Goal: Contribute content: Add original content to the website for others to see

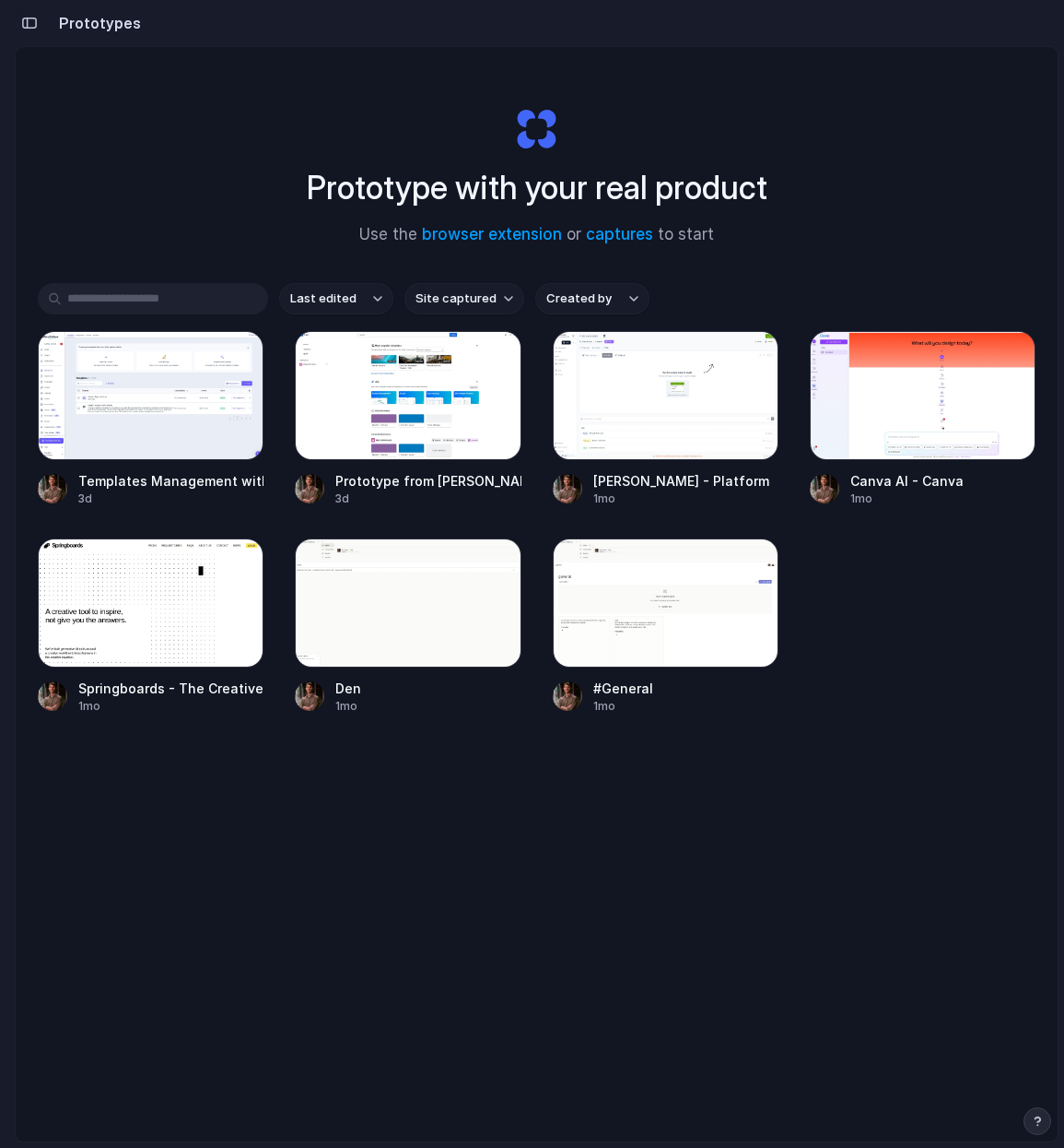
click at [28, 25] on div "button" at bounding box center [30, 24] width 17 height 13
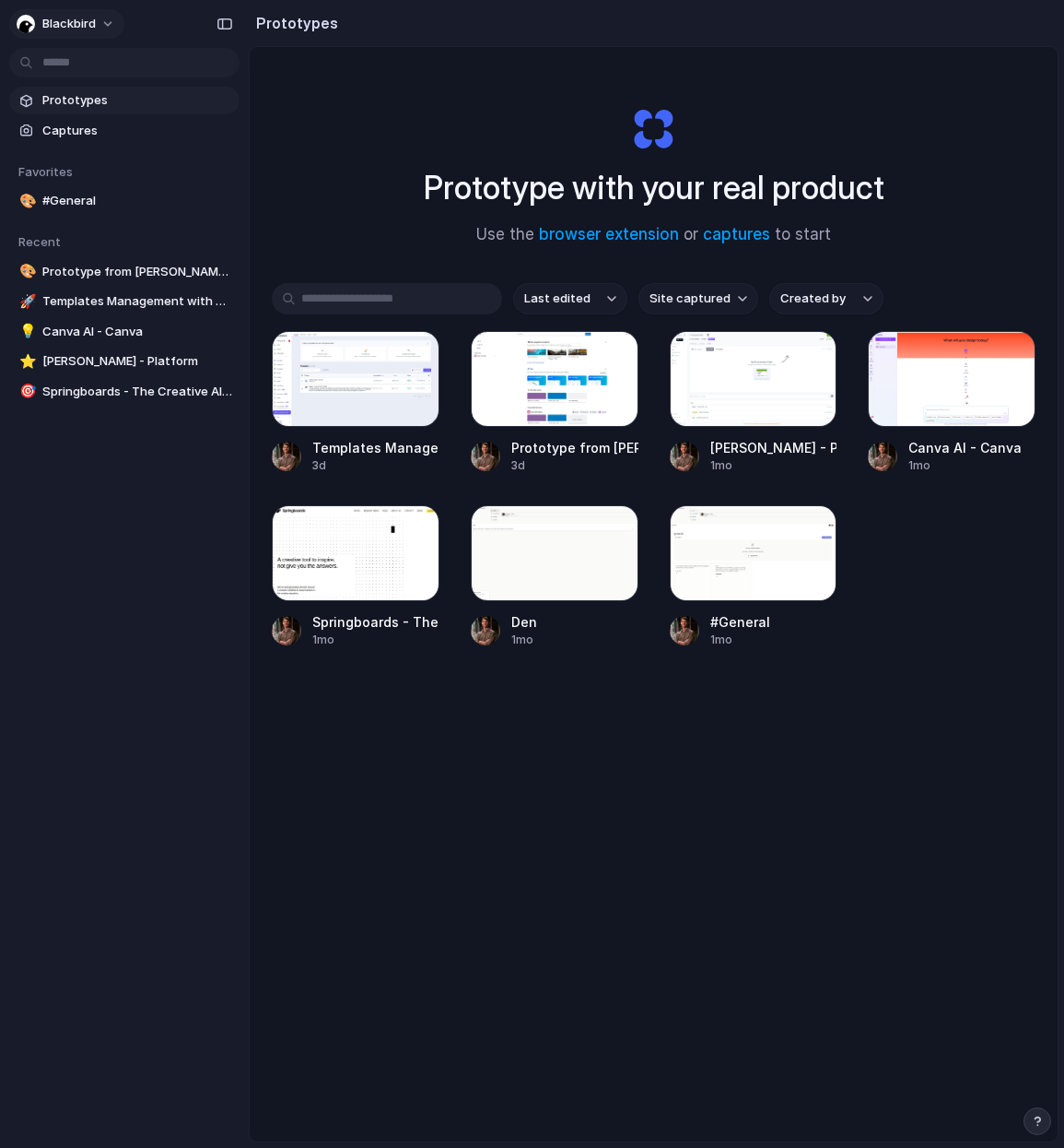
click at [87, 24] on span "blackbird" at bounding box center [69, 24] width 54 height 19
click at [71, 150] on span "Sign out" at bounding box center [67, 154] width 49 height 19
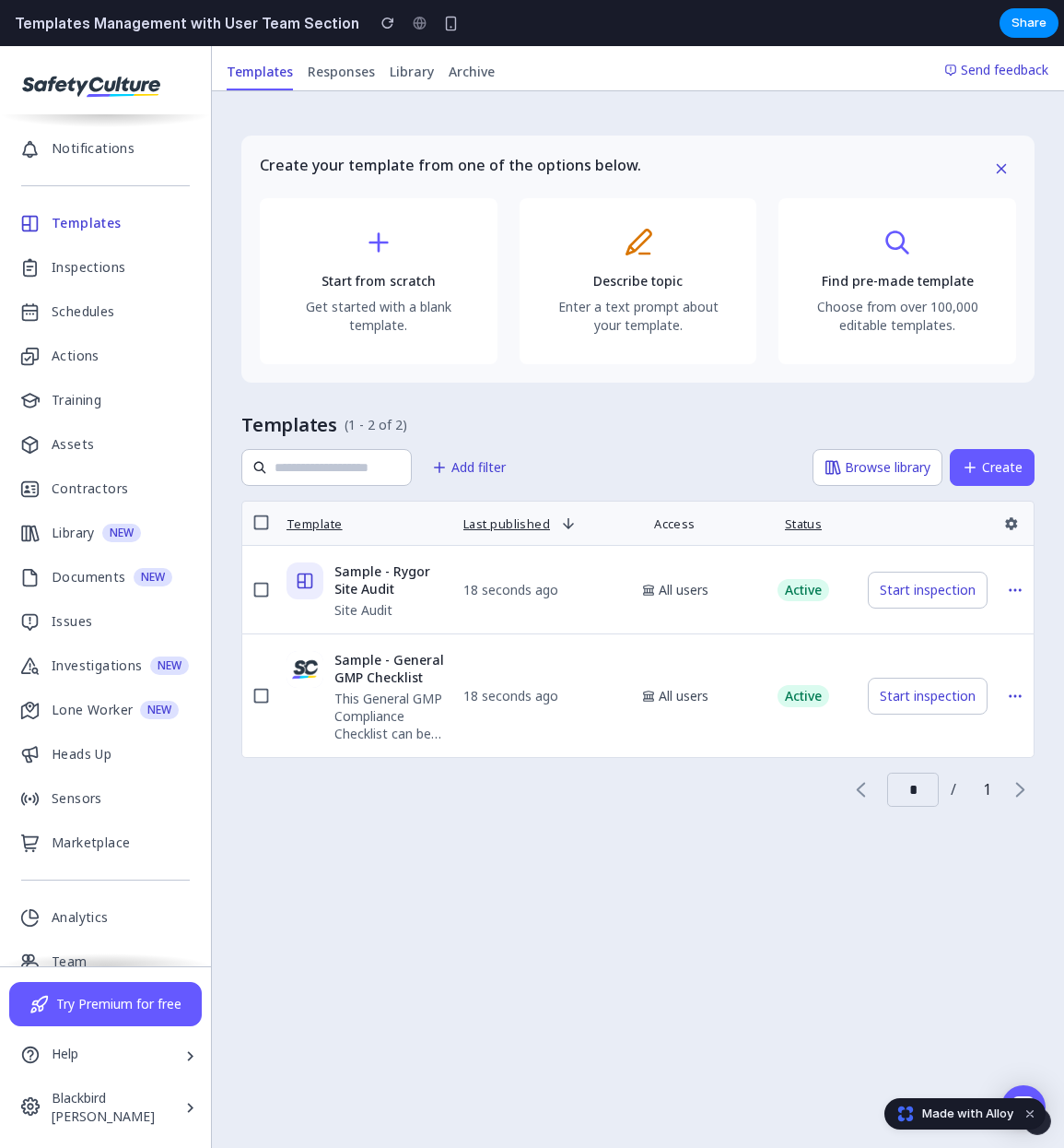
scroll to position [156, 0]
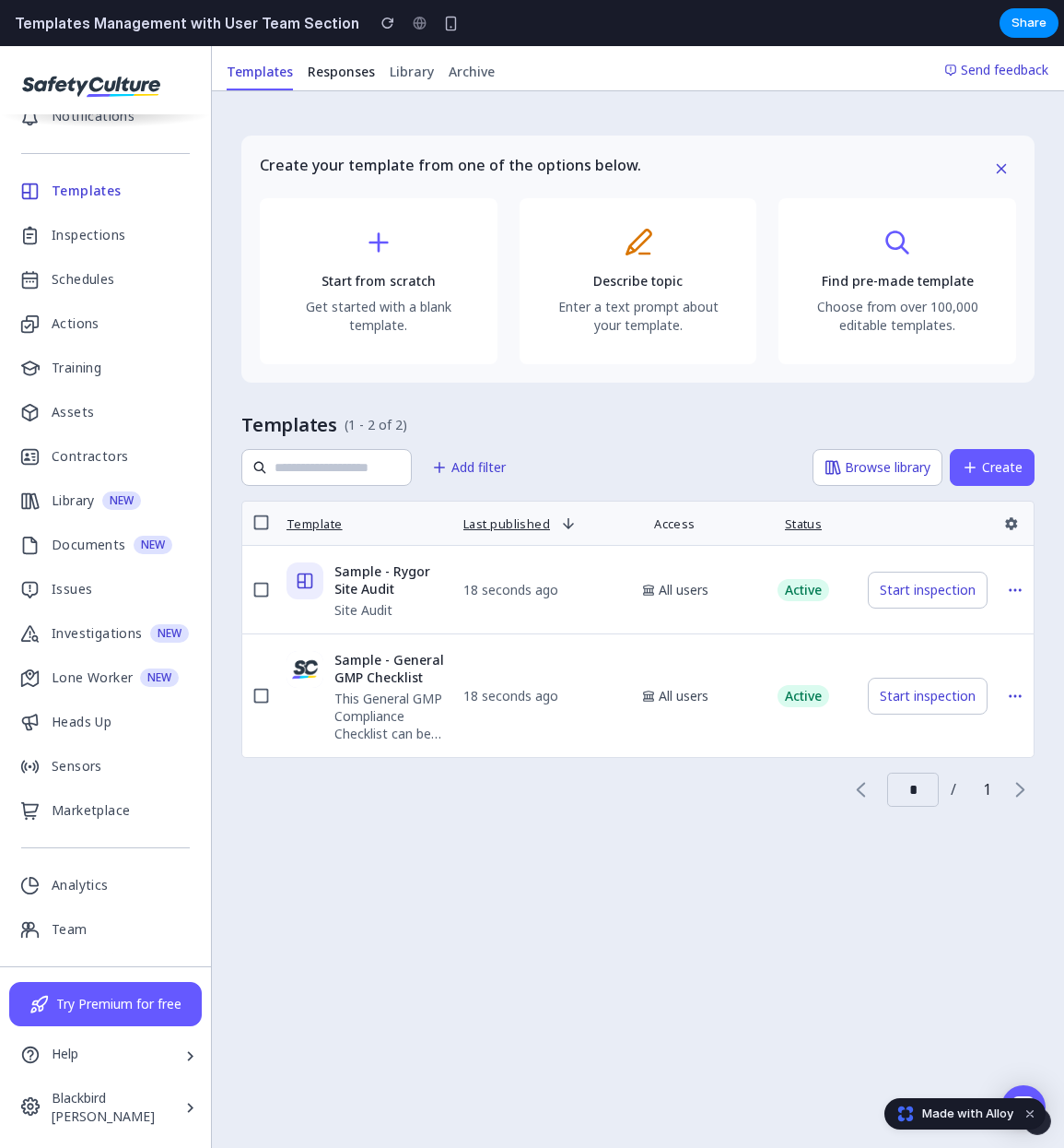
click at [317, 79] on span "Responses" at bounding box center [341, 72] width 68 height 19
click at [274, 79] on span "Templates" at bounding box center [259, 72] width 67 height 19
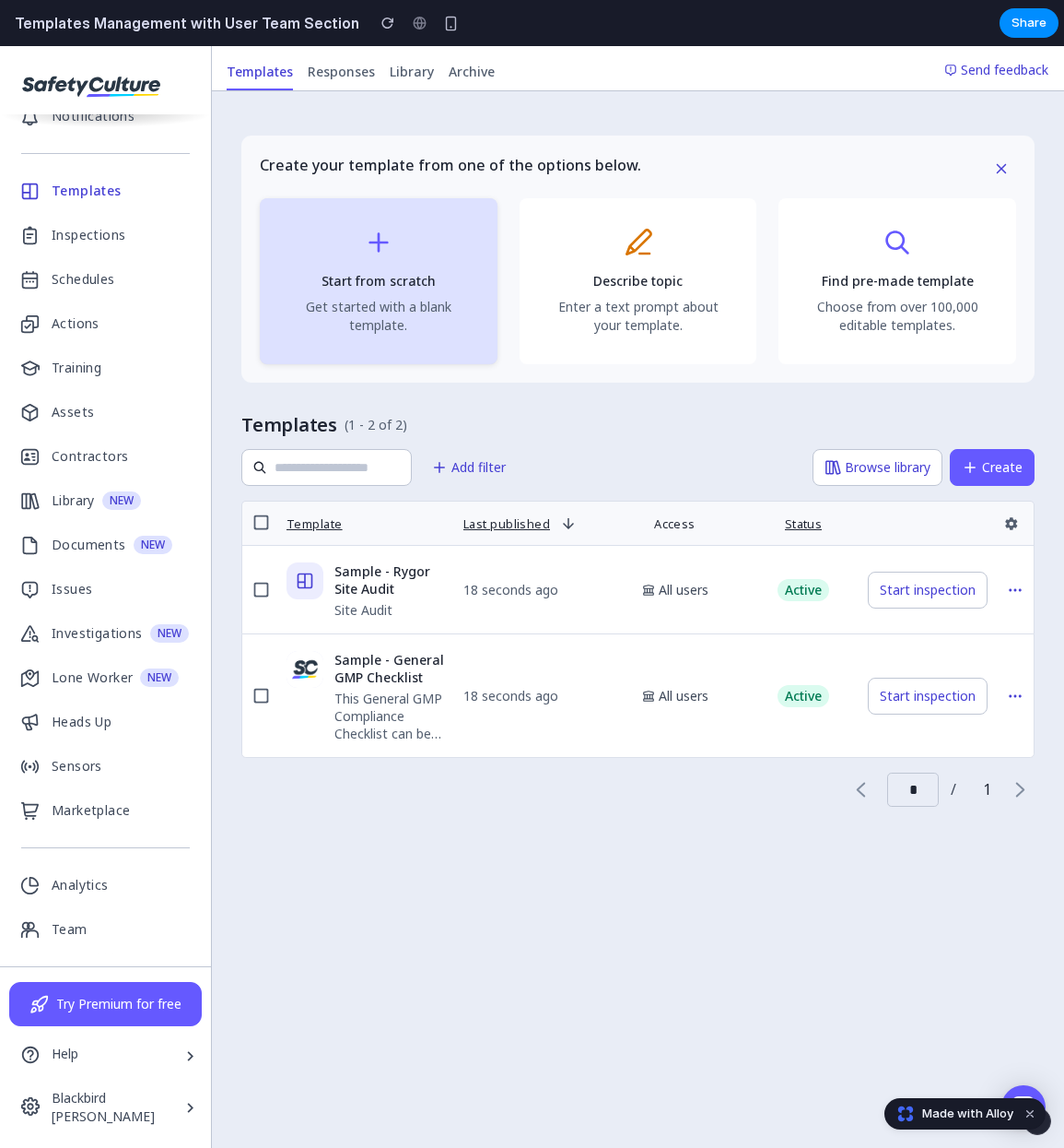
click at [331, 282] on span "Start from scratch" at bounding box center [379, 281] width 115 height 19
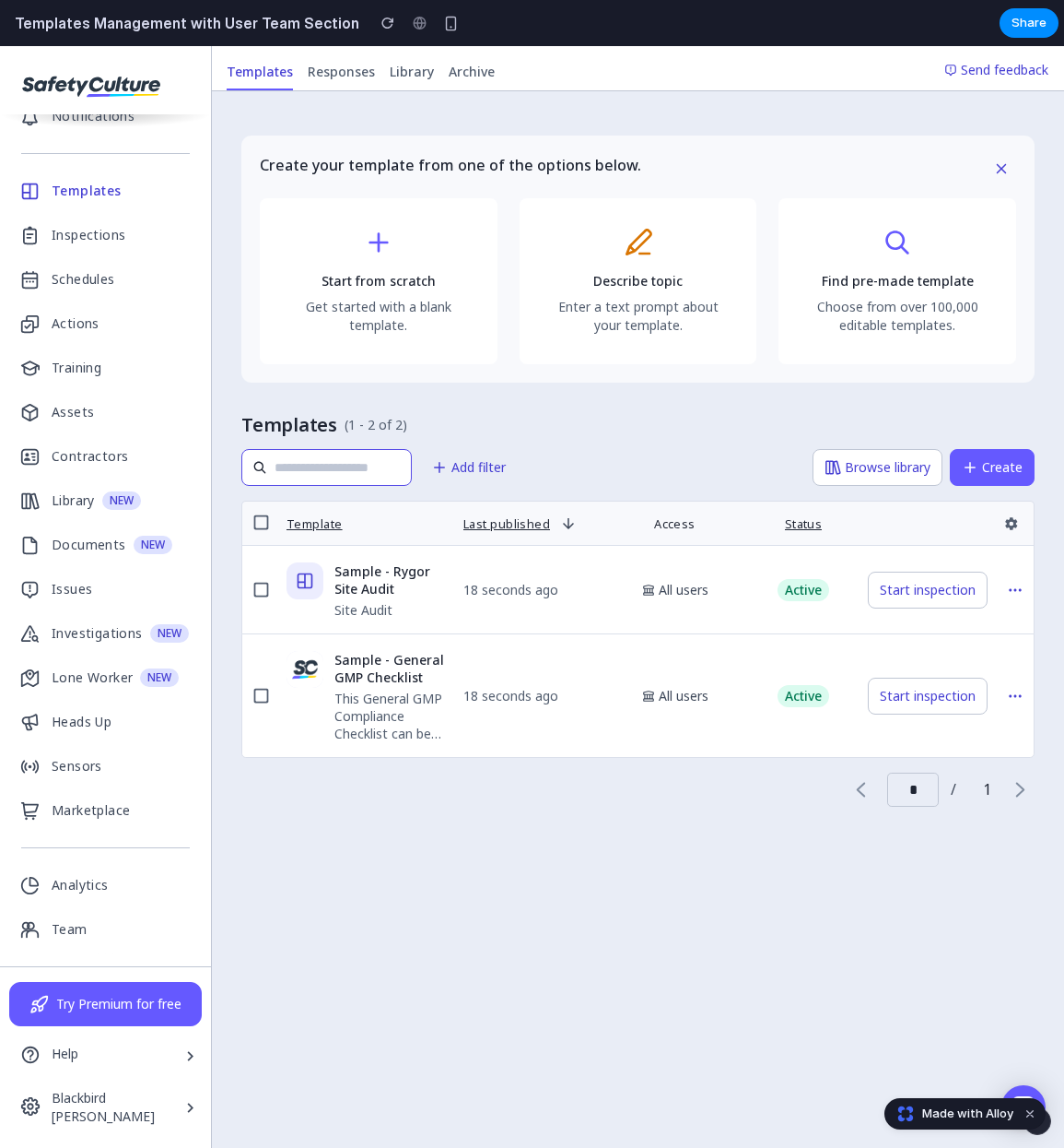
click at [329, 478] on div at bounding box center [338, 466] width 129 height 35
click at [328, 477] on input "text" at bounding box center [338, 467] width 129 height 21
click at [328, 477] on input "*" at bounding box center [338, 467] width 129 height 21
type input "*"
